Goal: Find specific page/section: Find specific page/section

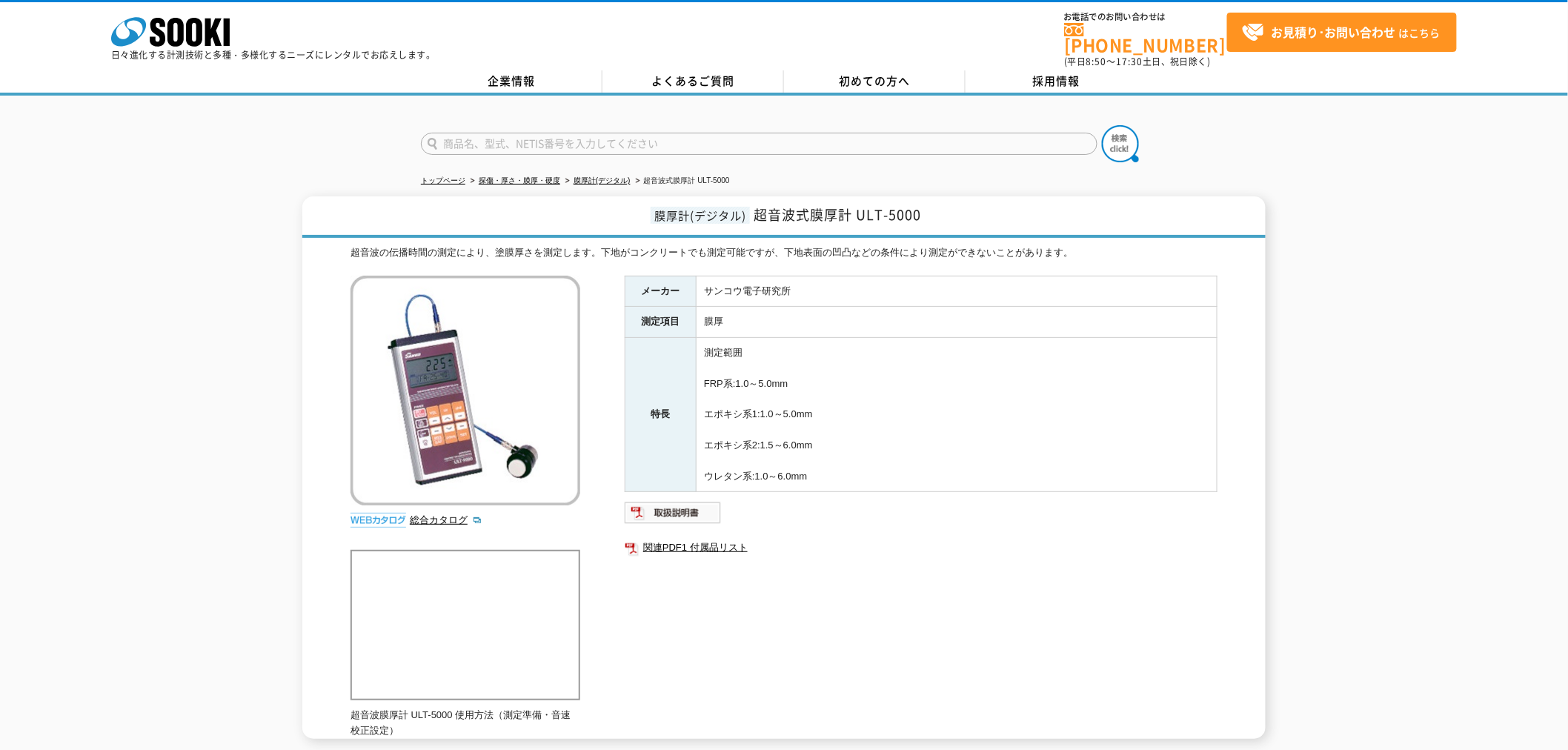
click at [563, 137] on input "text" at bounding box center [759, 144] width 676 height 22
type input "417"
click at [1113, 125] on img at bounding box center [1120, 144] width 37 height 37
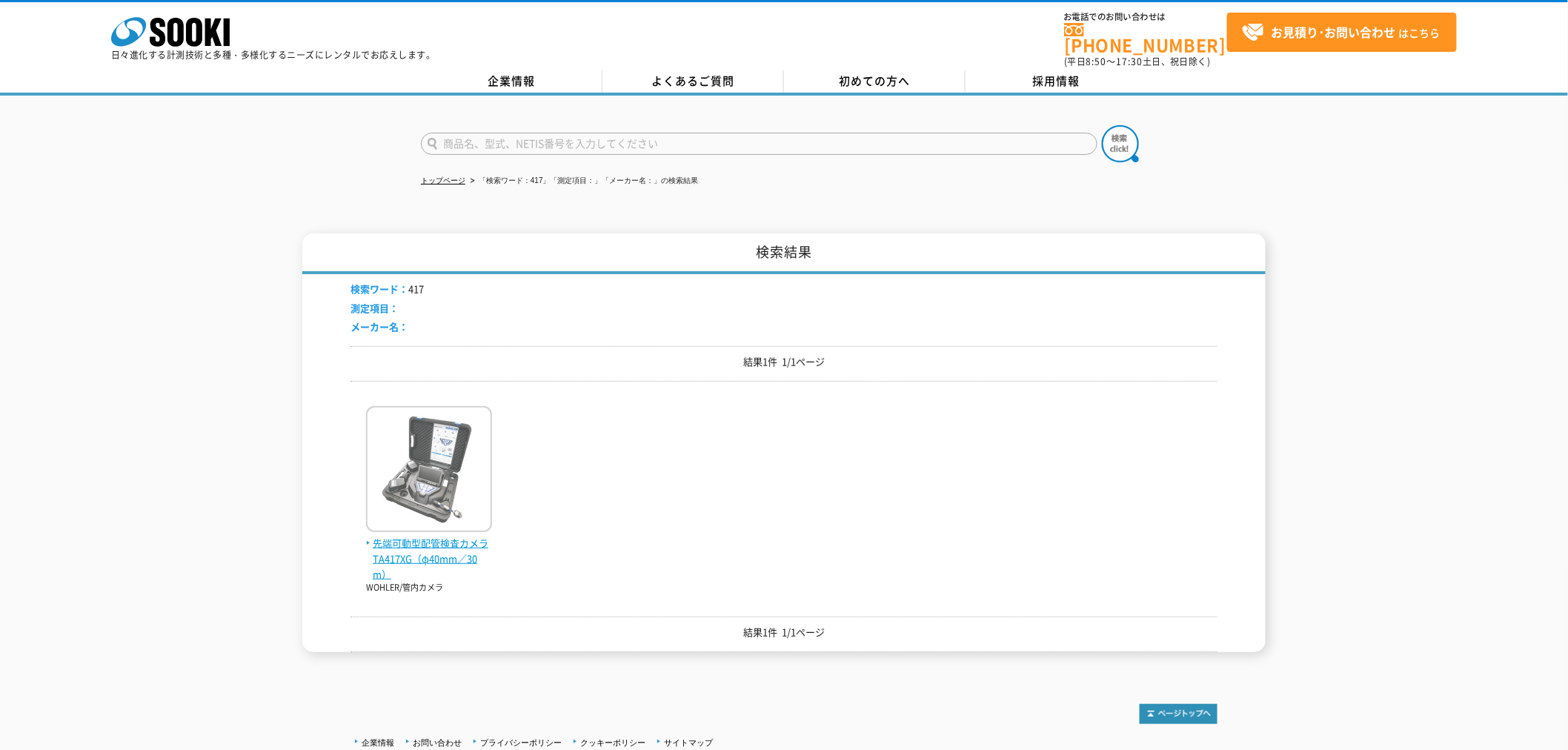
click at [442, 547] on span "先端可動型配管検査カメラ TA417XG（φ40mm／30m）" at bounding box center [429, 559] width 126 height 46
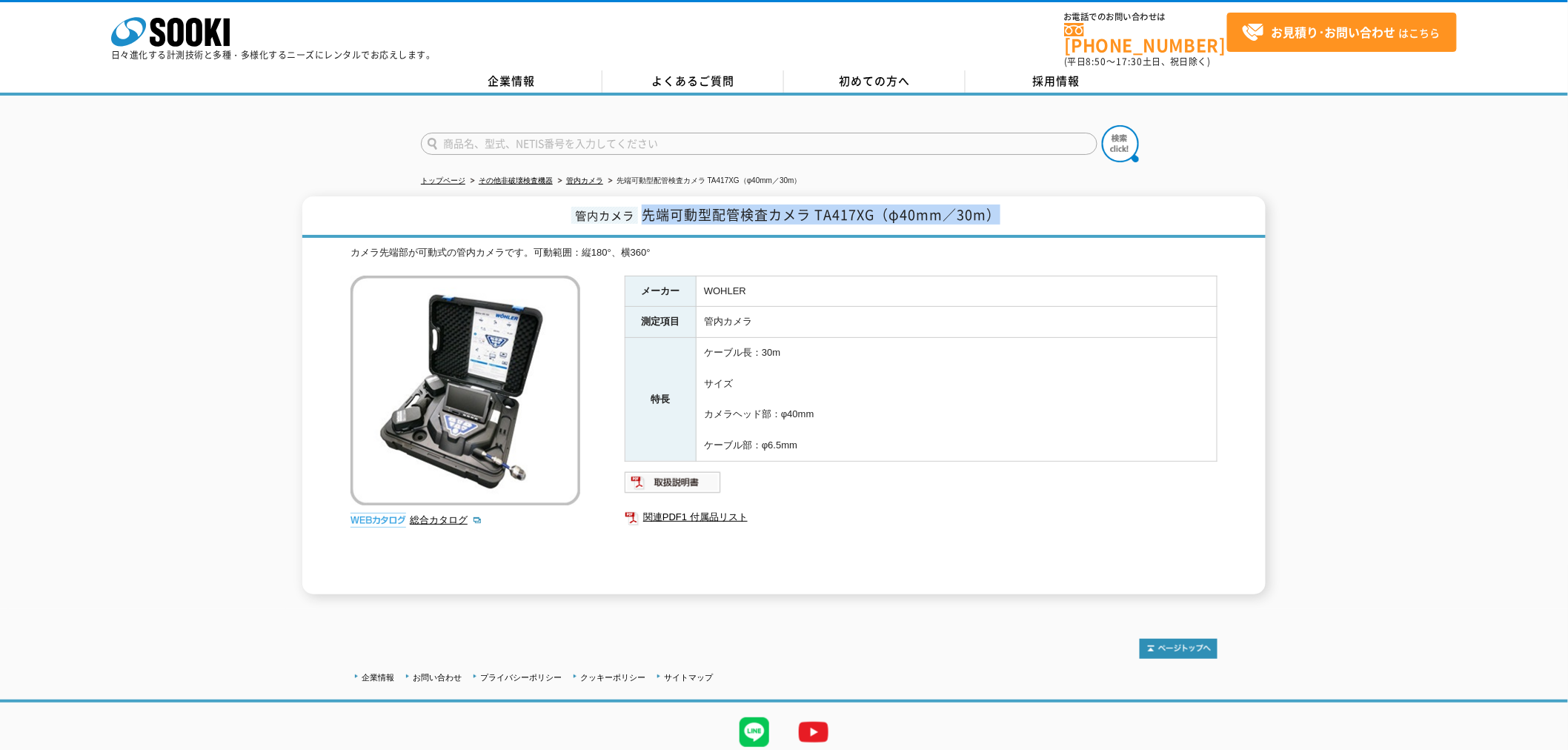
drag, startPoint x: 647, startPoint y: 203, endPoint x: 995, endPoint y: 208, distance: 348.0
click at [995, 208] on span "先端可動型配管検査カメラ TA417XG（φ40mm／30m）" at bounding box center [821, 215] width 359 height 20
copy span "先端可動型配管検査カメラ TA417XG（φ40mm／30m）"
click at [427, 518] on div "総合カタログ" at bounding box center [466, 405] width 233 height 260
click at [430, 514] on link "総合カタログ" at bounding box center [446, 520] width 73 height 12
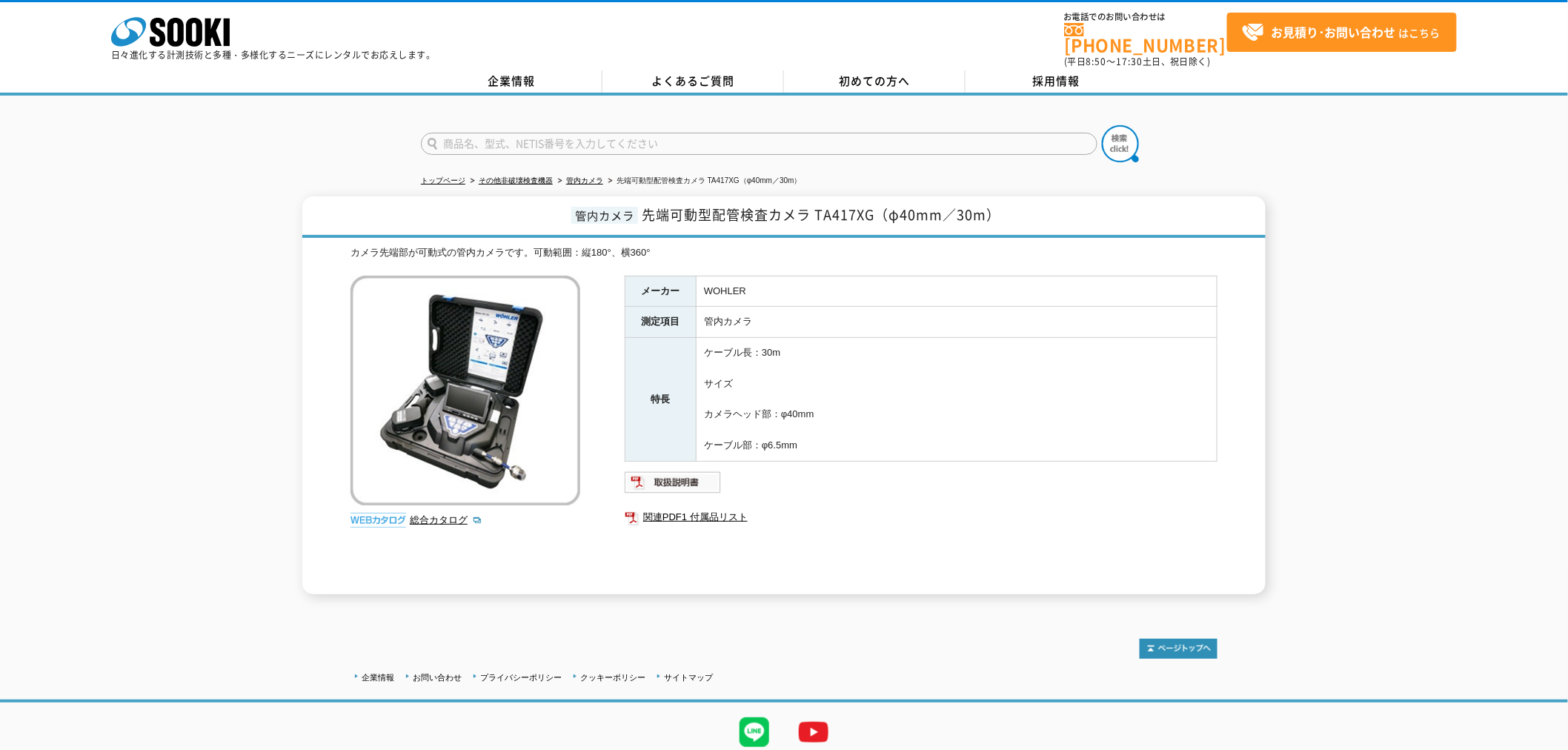
click at [581, 135] on input "text" at bounding box center [759, 144] width 676 height 22
type input "ト"
type input "トルエコ"
click at [1102, 125] on button at bounding box center [1120, 144] width 37 height 37
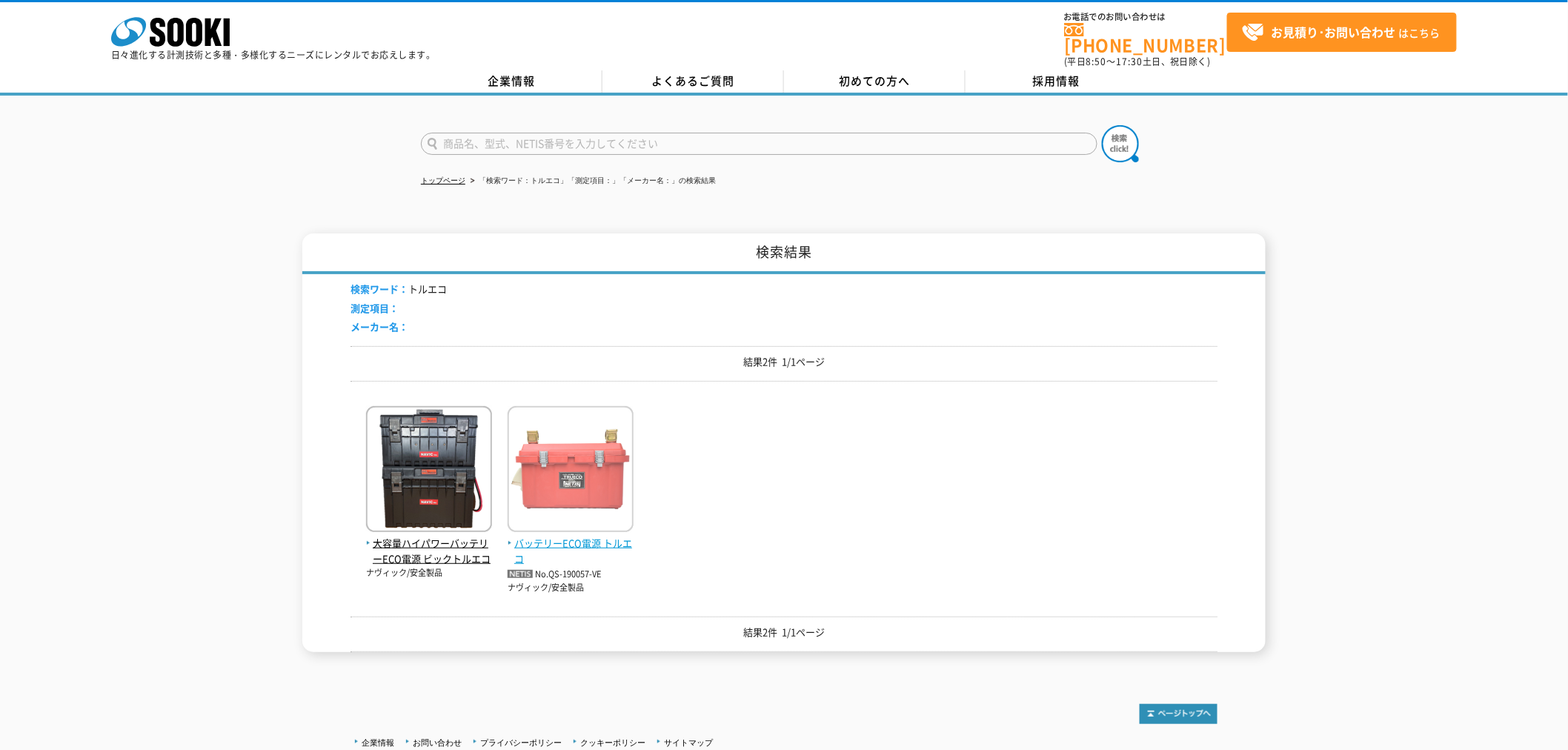
click at [530, 535] on span "バッテリーECO電源 トルエコ" at bounding box center [571, 551] width 126 height 31
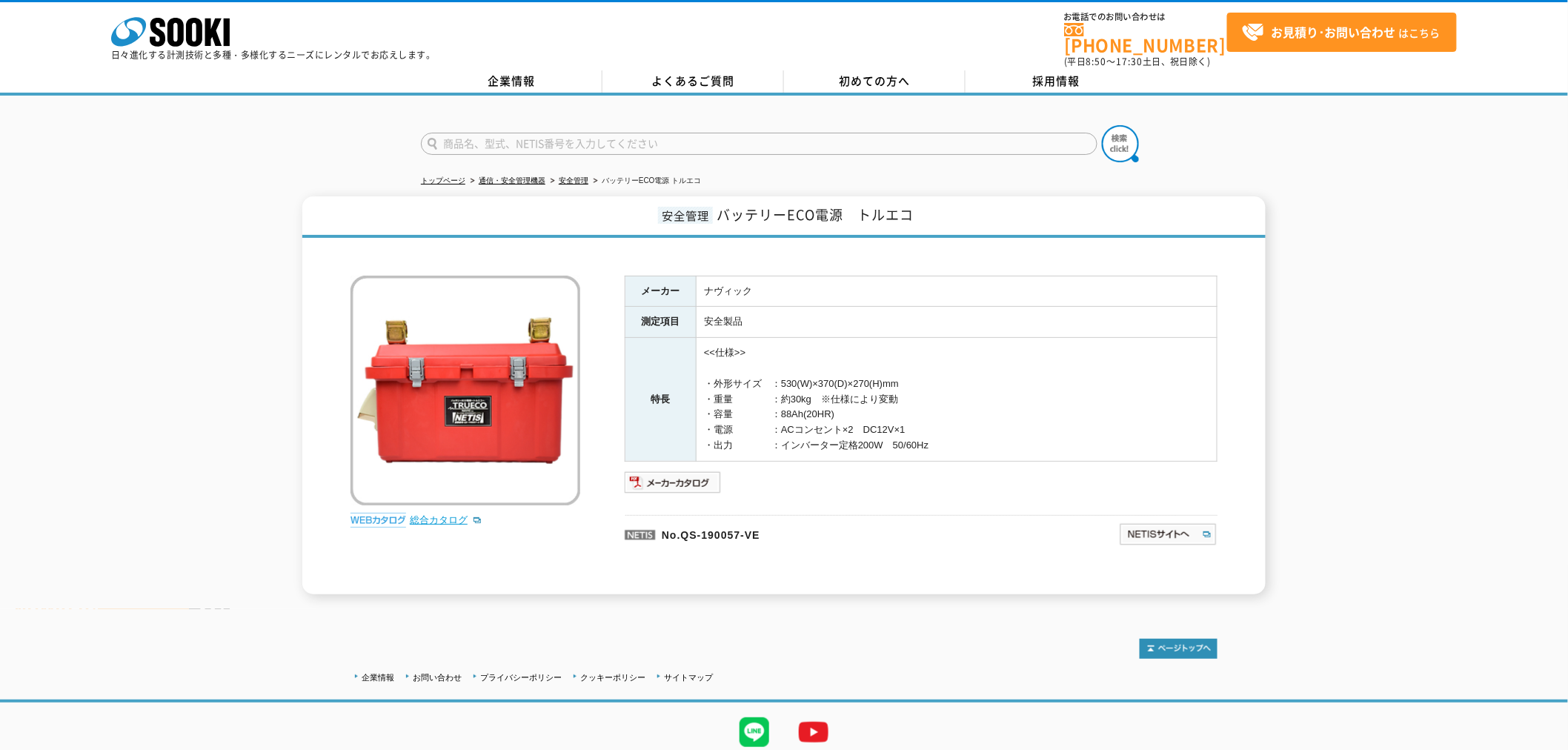
click at [449, 514] on link "総合カタログ" at bounding box center [446, 520] width 73 height 12
